Goal: Transaction & Acquisition: Purchase product/service

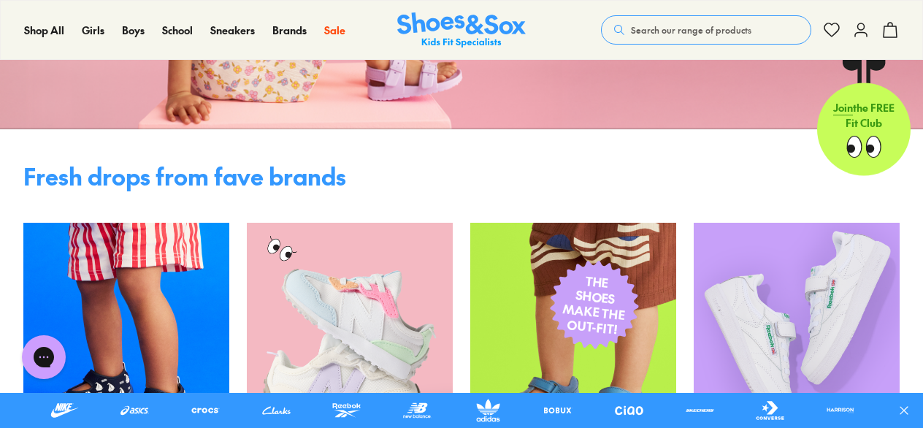
scroll to position [73, 0]
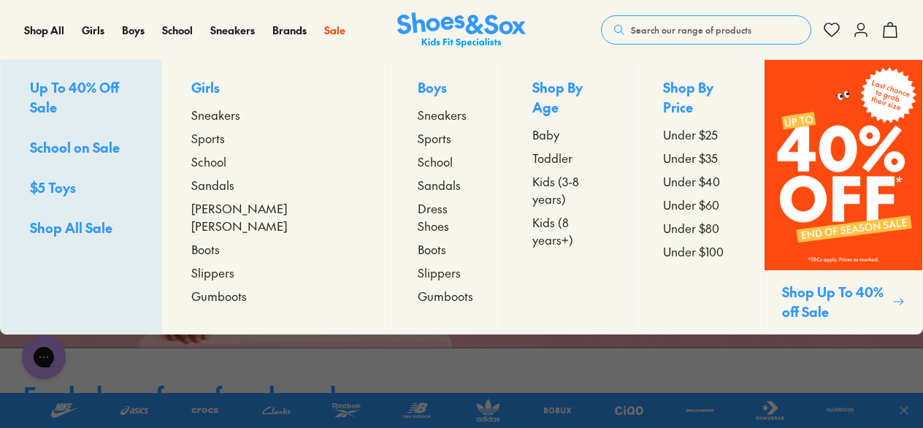
click at [226, 114] on span "Sneakers" at bounding box center [215, 115] width 49 height 18
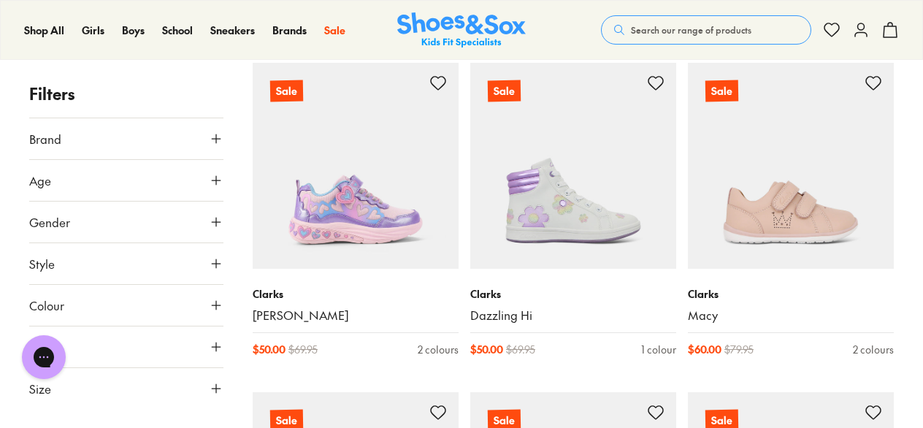
scroll to position [219, 0]
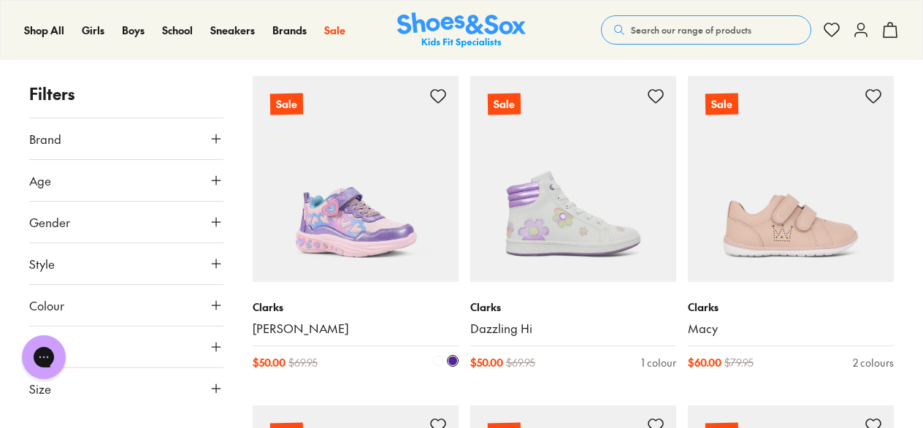
click at [267, 327] on link "[PERSON_NAME]" at bounding box center [356, 329] width 206 height 16
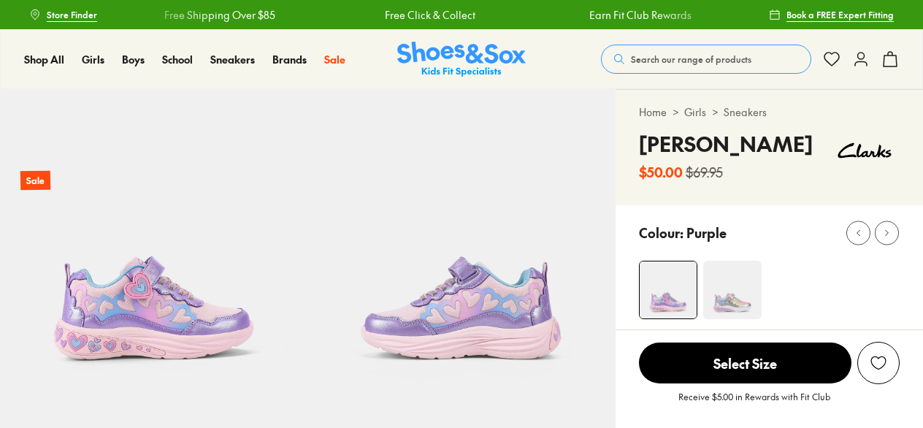
select select "*"
click at [724, 289] on img at bounding box center [732, 290] width 58 height 58
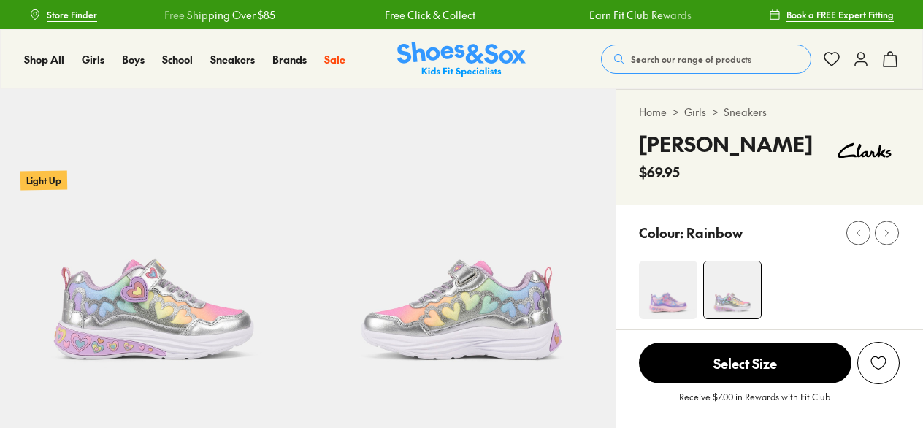
click at [658, 288] on img at bounding box center [668, 290] width 58 height 58
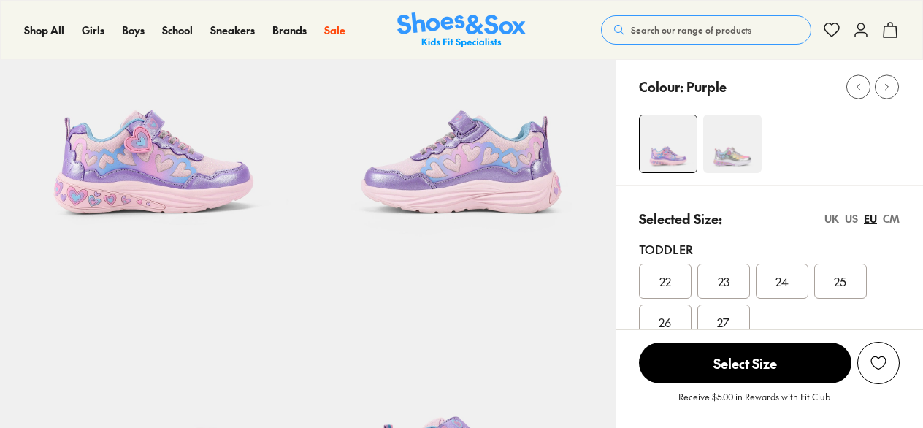
select select "*"
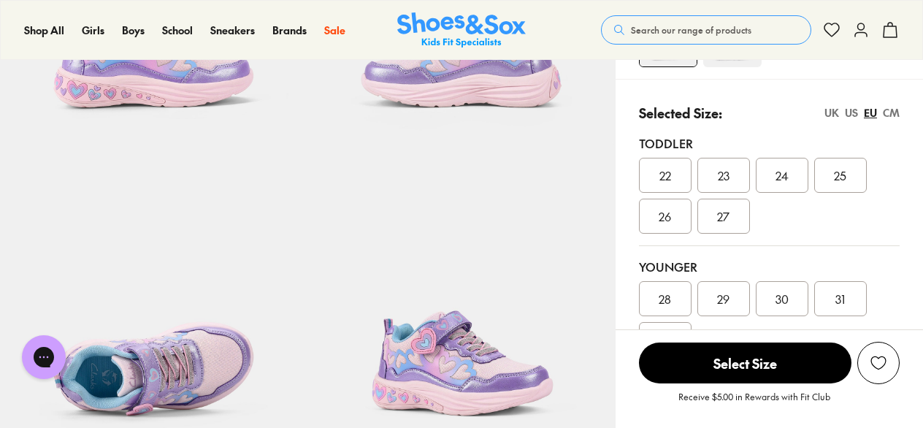
scroll to position [219, 0]
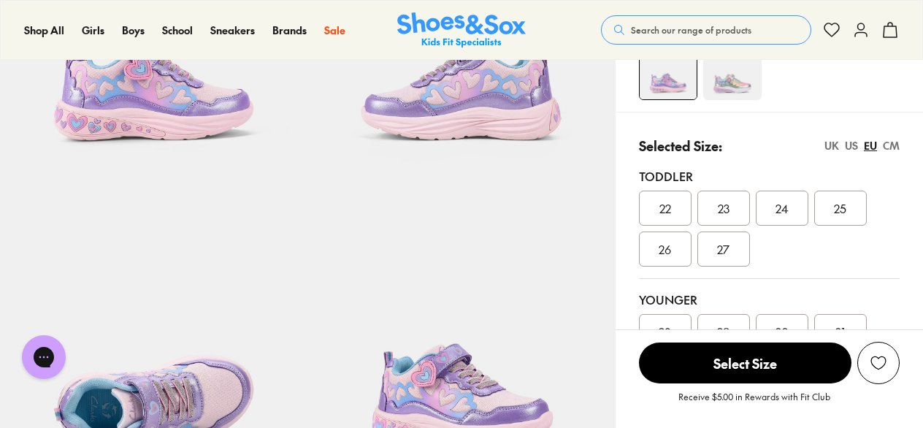
click at [897, 146] on div "CM" at bounding box center [891, 145] width 17 height 15
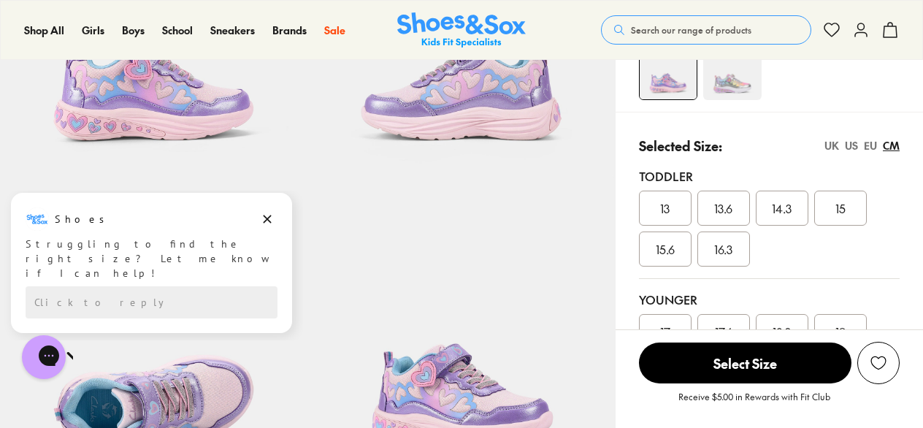
click at [873, 145] on div "EU" at bounding box center [870, 145] width 13 height 15
click at [831, 145] on div "UK" at bounding box center [832, 145] width 15 height 15
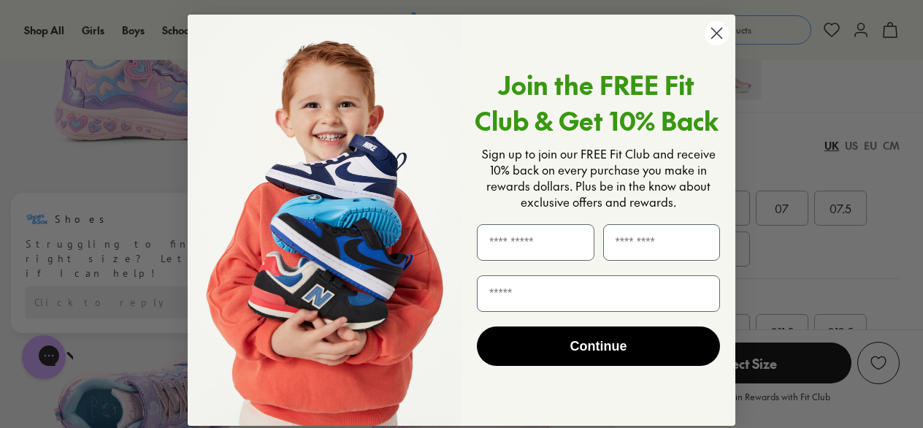
click at [705, 37] on circle "Close dialog" at bounding box center [717, 33] width 24 height 24
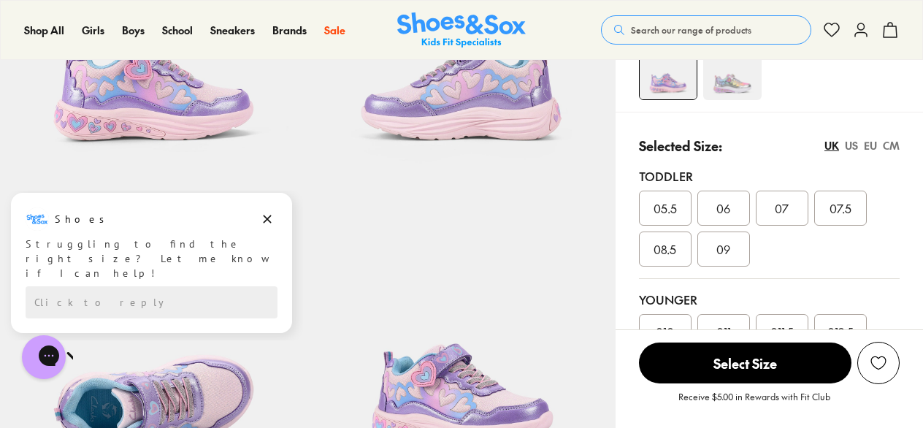
click at [874, 142] on div "EU" at bounding box center [870, 145] width 13 height 15
click at [724, 256] on span "27" at bounding box center [723, 249] width 12 height 18
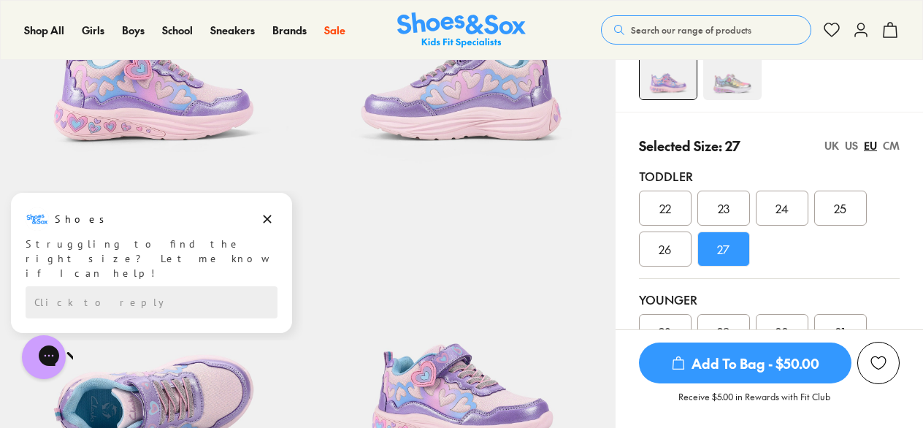
click at [704, 364] on span "Add To Bag - $50.00" at bounding box center [745, 363] width 213 height 41
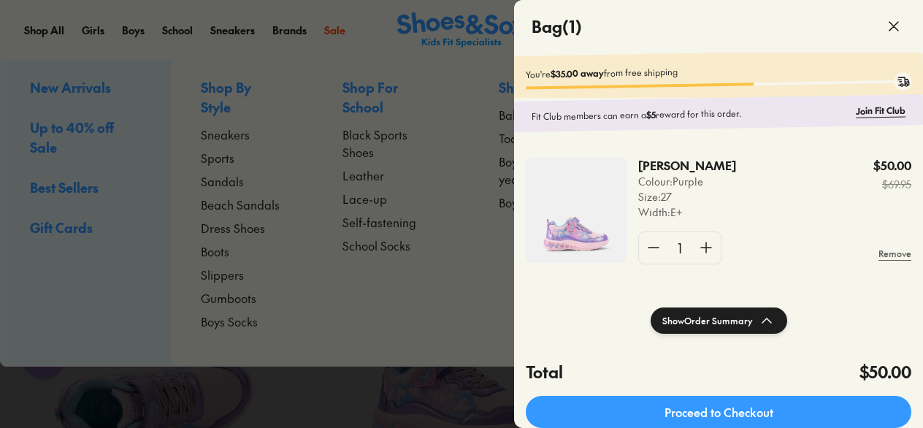
click at [891, 23] on use at bounding box center [894, 26] width 9 height 9
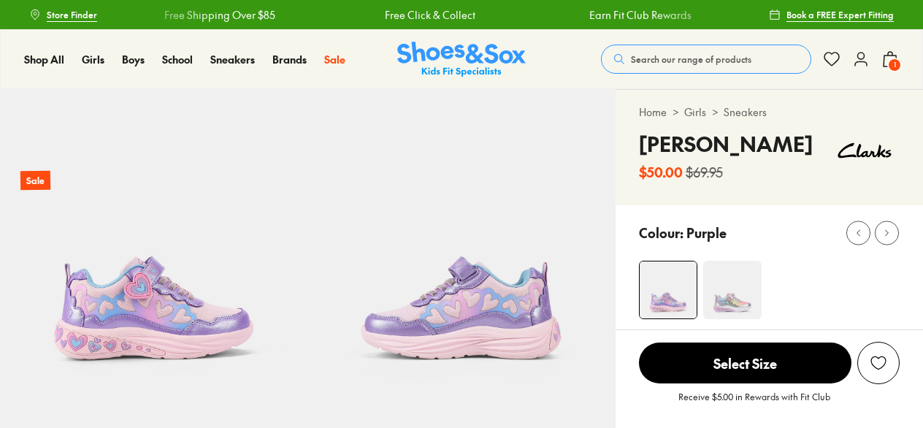
select select "*"
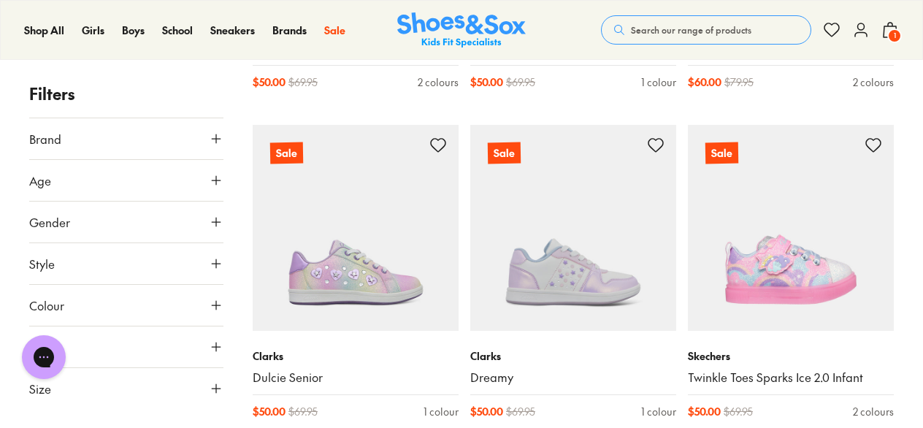
scroll to position [511, 0]
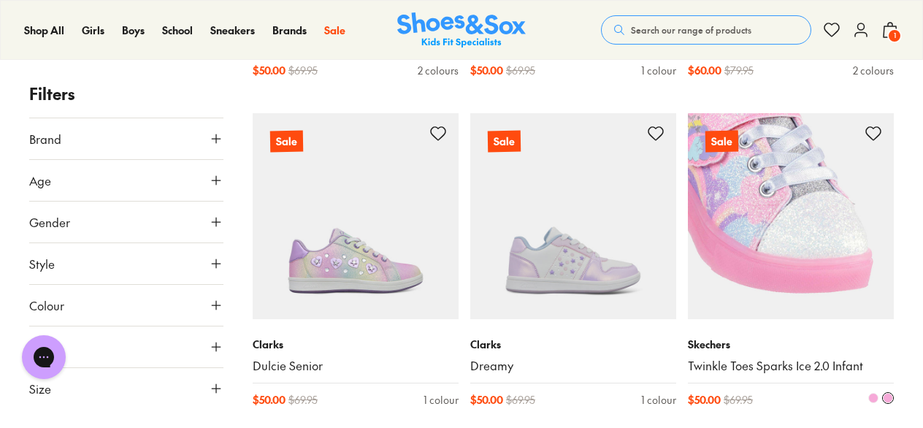
click at [795, 315] on img at bounding box center [791, 216] width 206 height 206
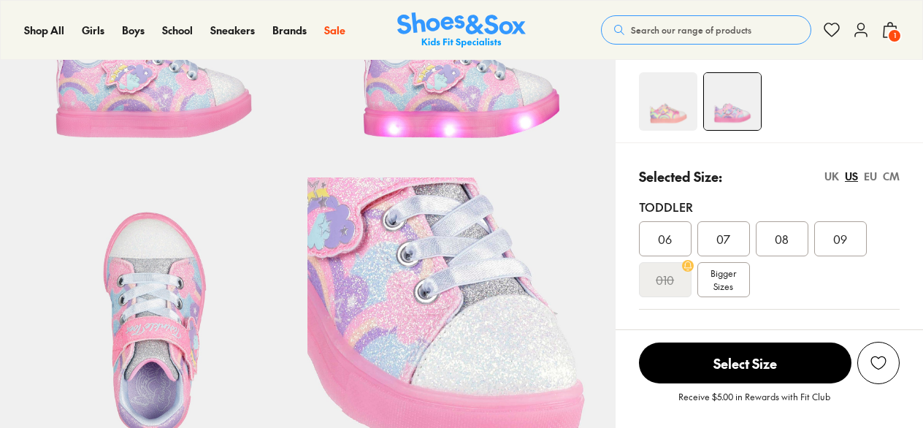
select select "*"
click at [843, 237] on span "09" at bounding box center [840, 239] width 14 height 18
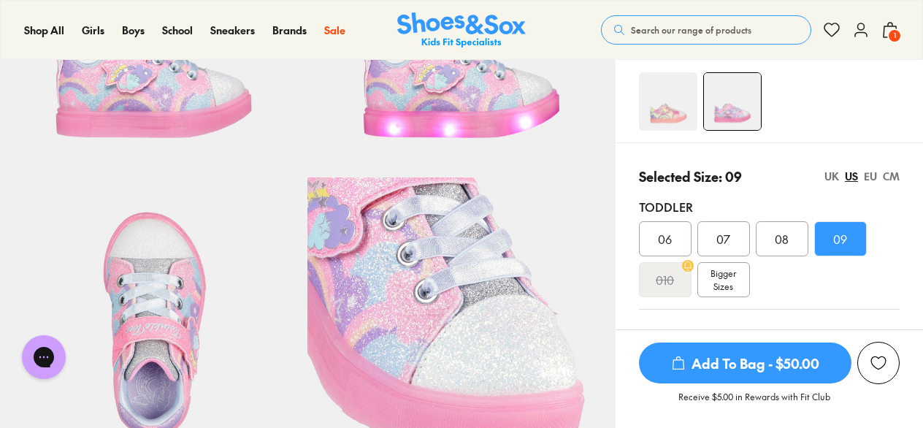
scroll to position [73, 0]
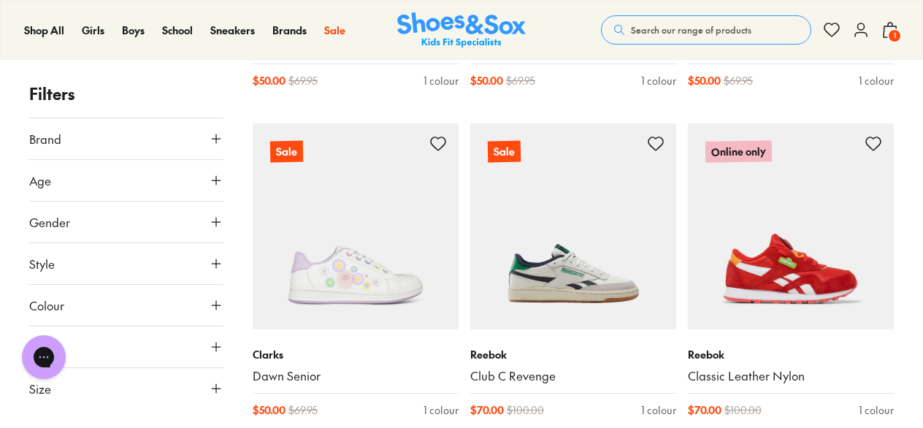
scroll to position [2209, 0]
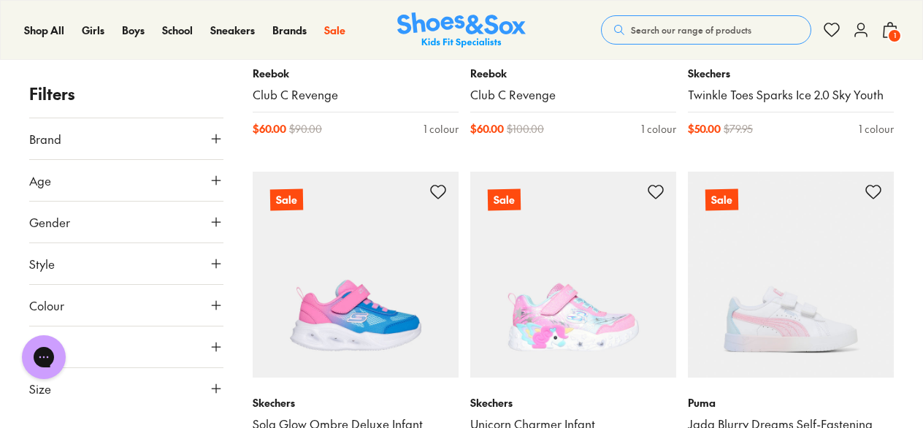
scroll to position [4546, 0]
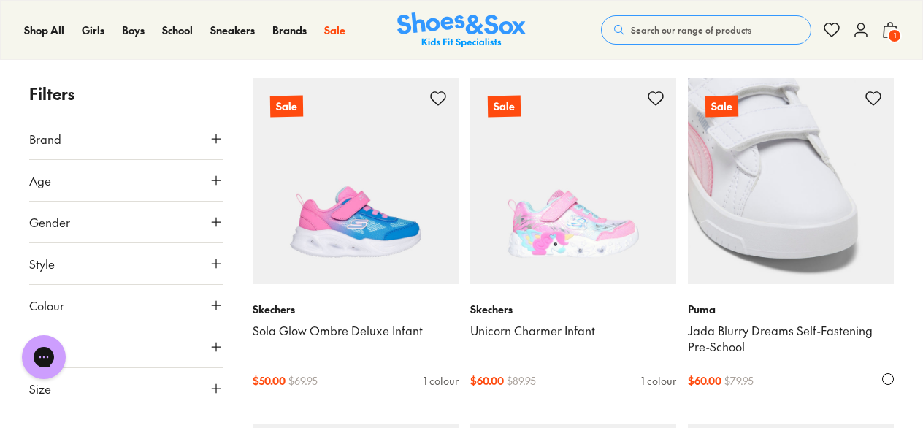
click at [735, 323] on link "Jada Blurry Dreams Self-Fastening Pre-School" at bounding box center [791, 339] width 206 height 32
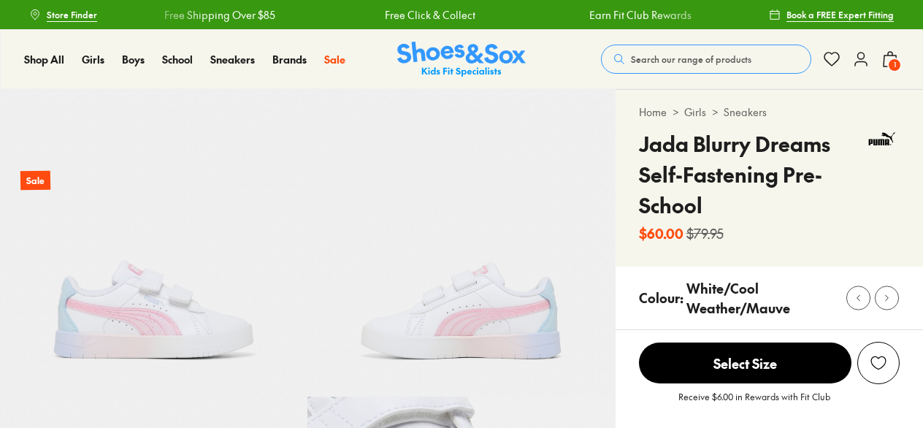
select select "*"
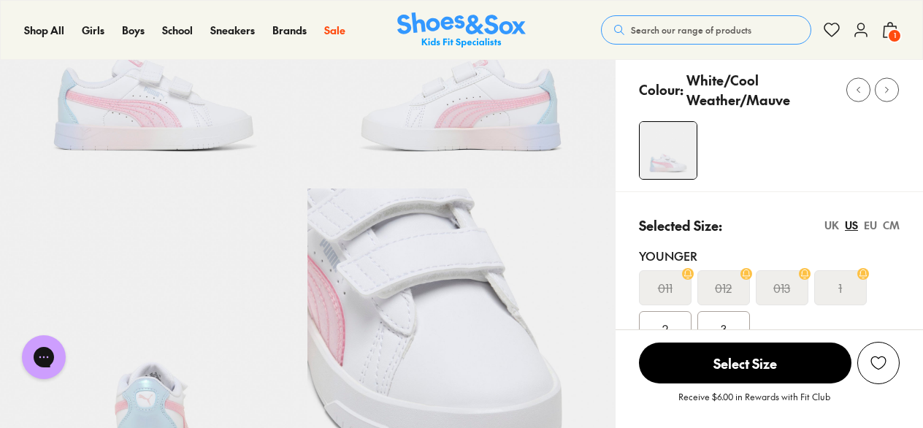
scroll to position [219, 0]
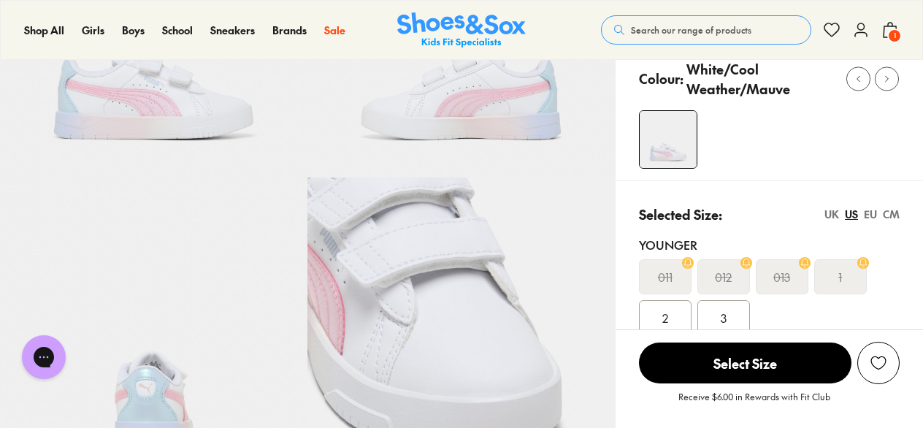
click at [149, 393] on img at bounding box center [153, 330] width 307 height 307
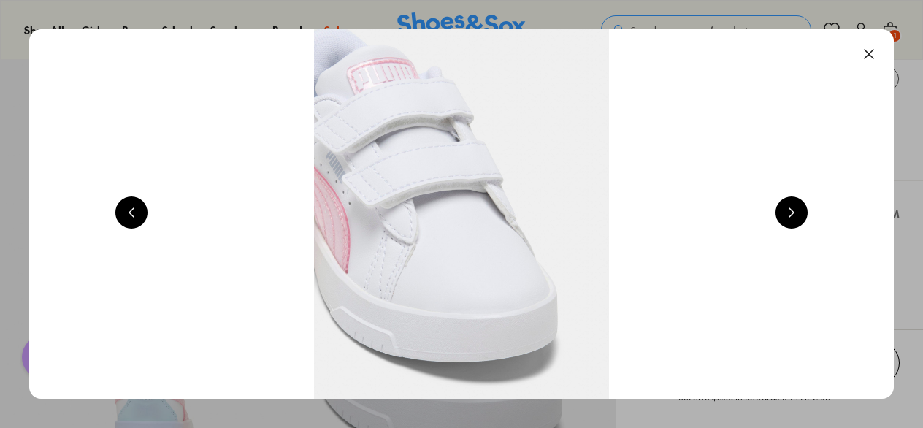
scroll to position [0, 2612]
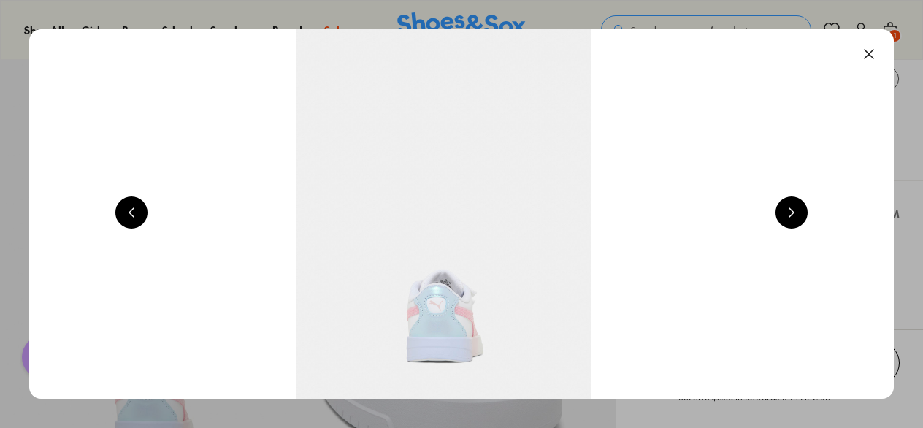
click at [806, 210] on button at bounding box center [792, 212] width 32 height 32
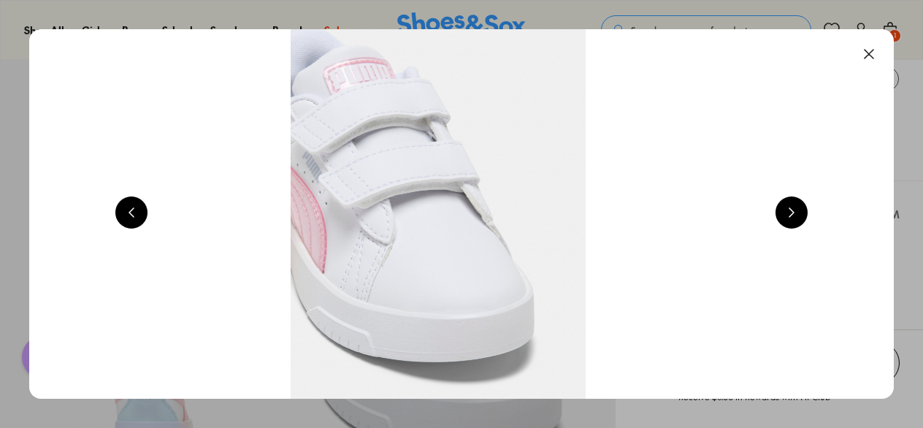
click at [805, 210] on button at bounding box center [792, 212] width 32 height 32
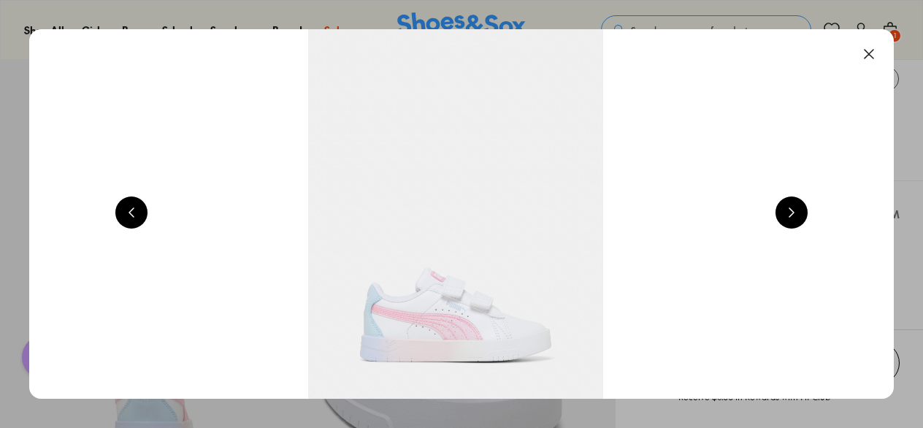
click at [805, 210] on button at bounding box center [792, 212] width 32 height 32
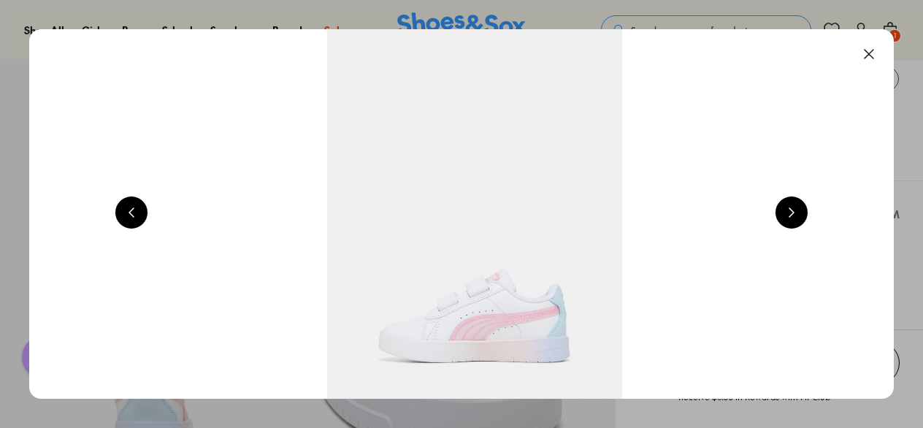
scroll to position [0, 1741]
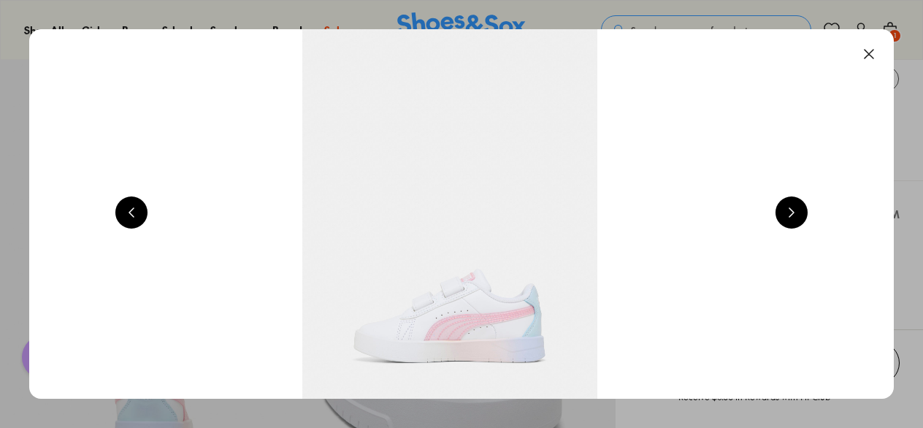
click at [863, 46] on button at bounding box center [869, 54] width 32 height 32
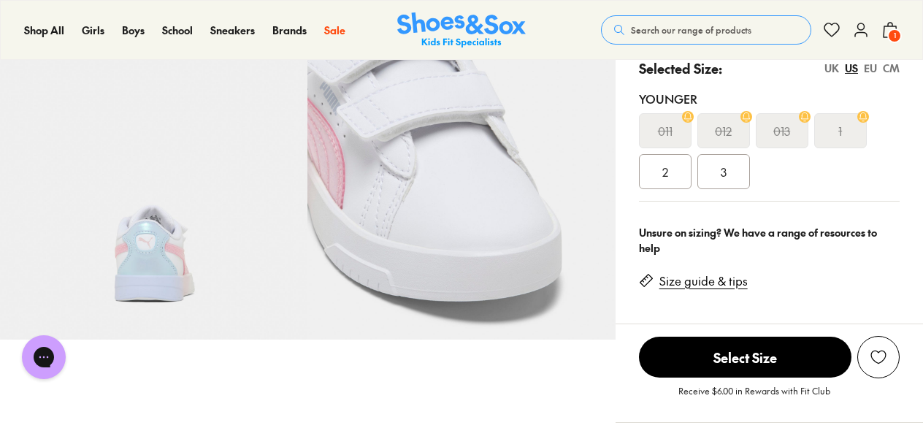
scroll to position [292, 0]
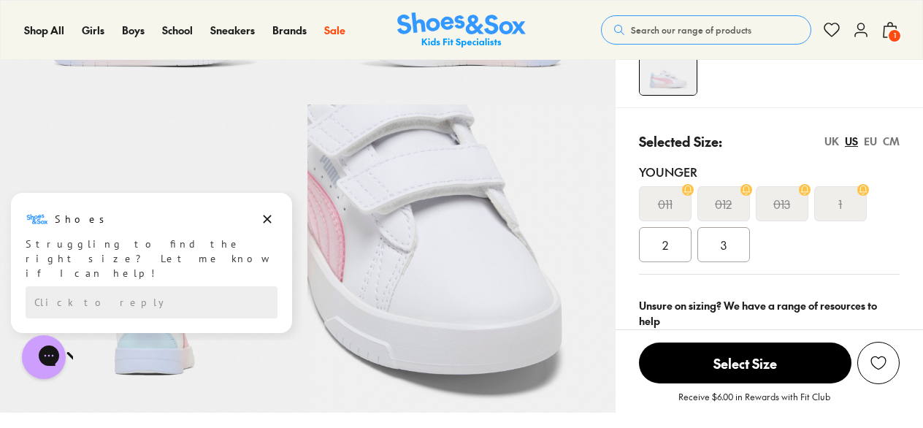
click at [838, 141] on div "UK" at bounding box center [832, 141] width 15 height 15
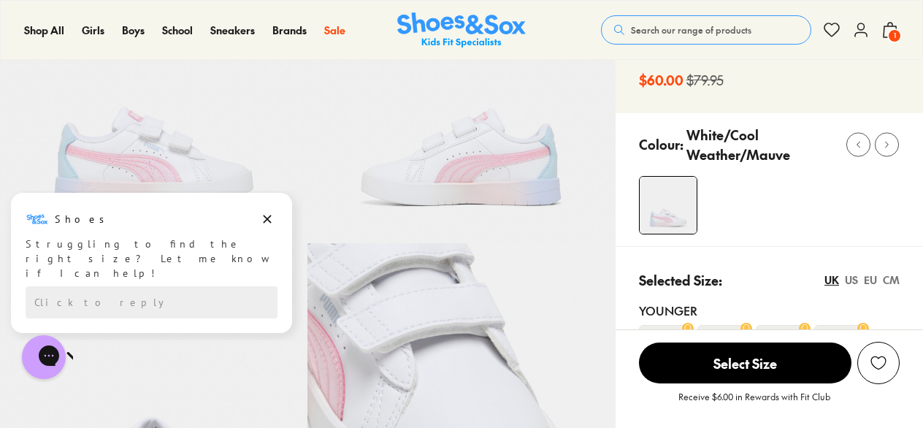
scroll to position [73, 0]
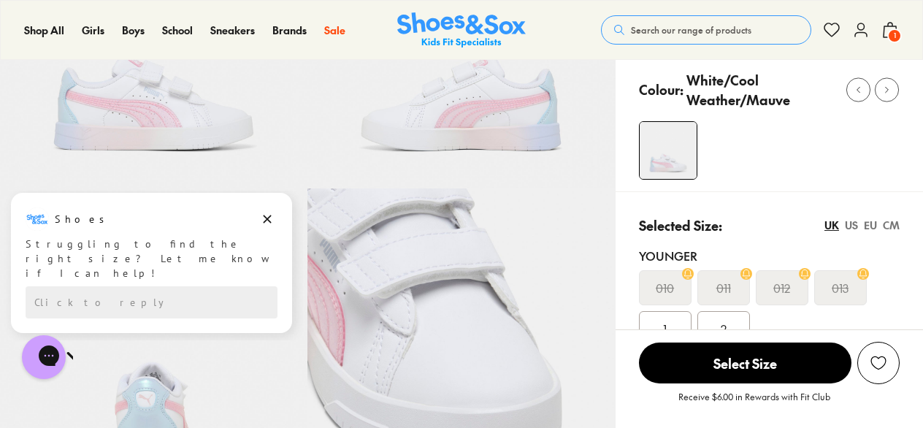
scroll to position [219, 0]
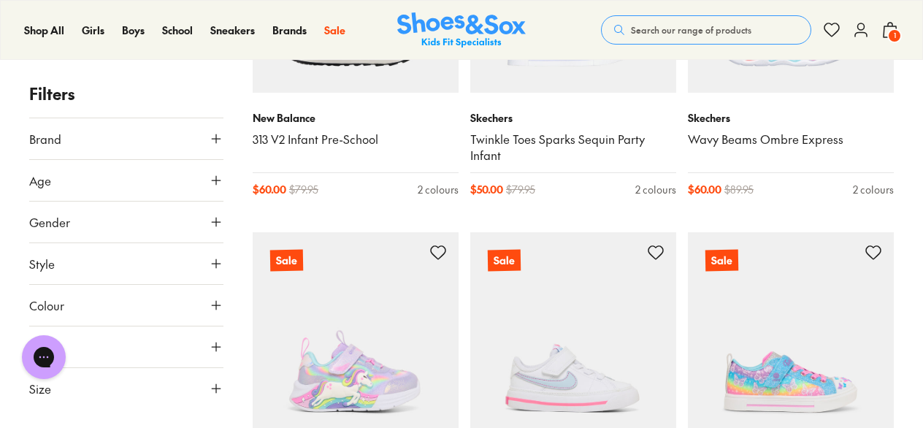
scroll to position [2264, 0]
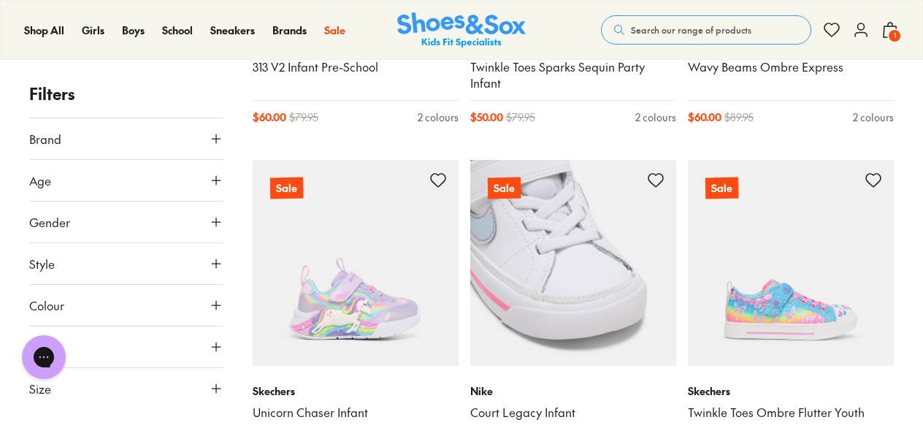
click at [534, 405] on link "Court Legacy Infant" at bounding box center [573, 413] width 206 height 16
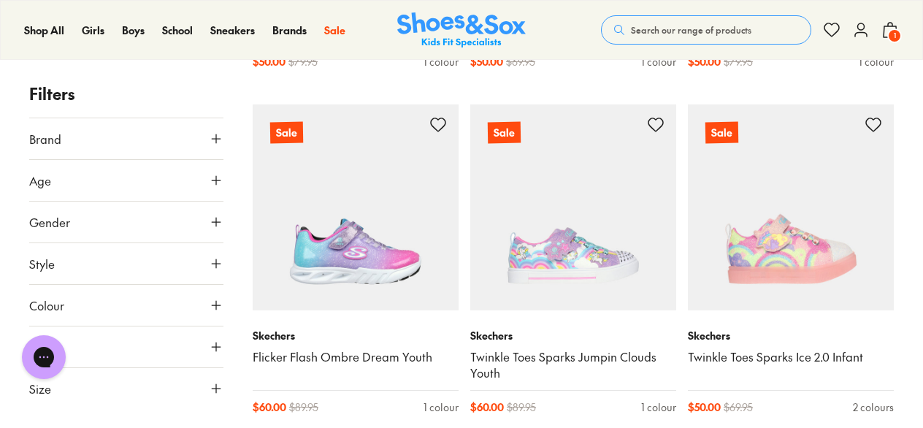
scroll to position [2629, 0]
